Goal: Navigation & Orientation: Find specific page/section

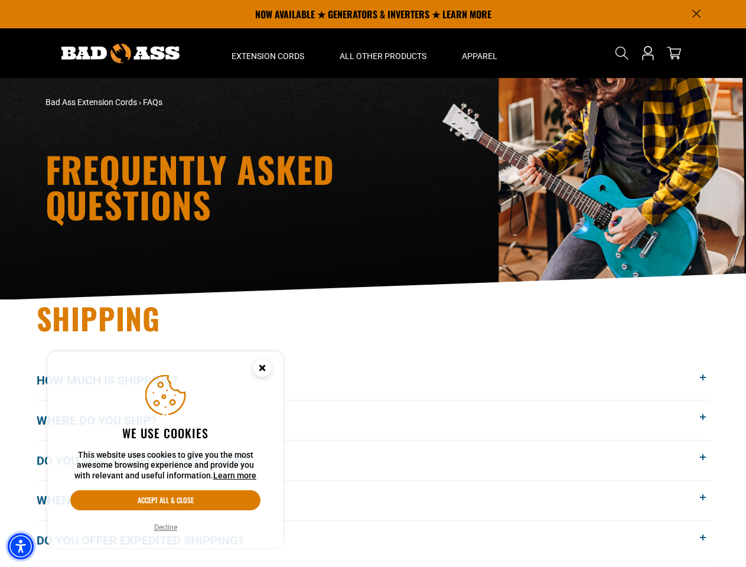
click at [21, 547] on img "Accessibility Menu" at bounding box center [21, 547] width 26 height 26
